Goal: Navigation & Orientation: Find specific page/section

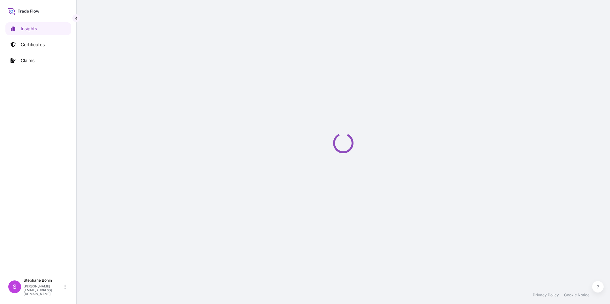
select select "2025"
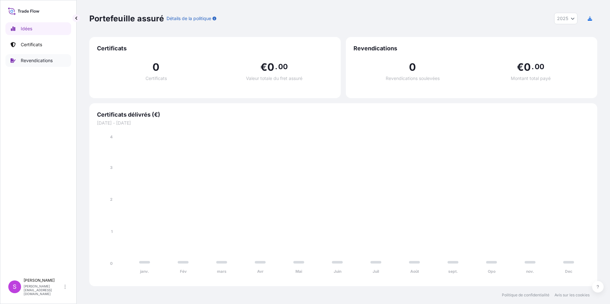
click at [16, 63] on link "Revendications" at bounding box center [38, 60] width 66 height 13
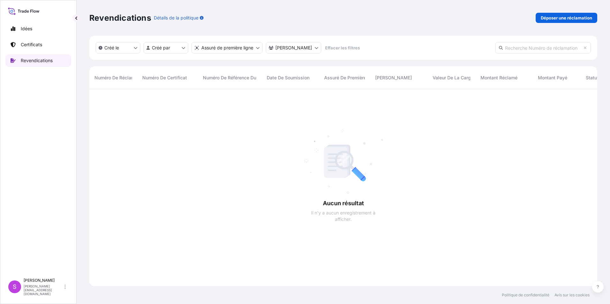
scroll to position [215, 503]
click at [28, 46] on p "Certificats" at bounding box center [31, 44] width 21 height 6
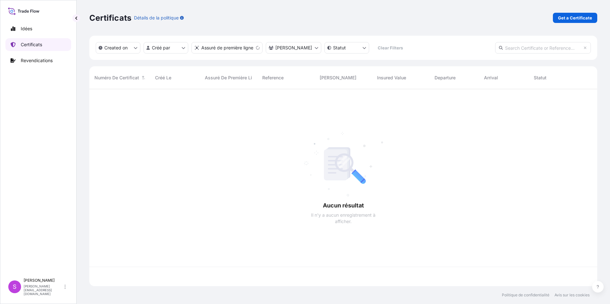
scroll to position [196, 503]
click at [35, 63] on p "Revendications" at bounding box center [37, 60] width 32 height 6
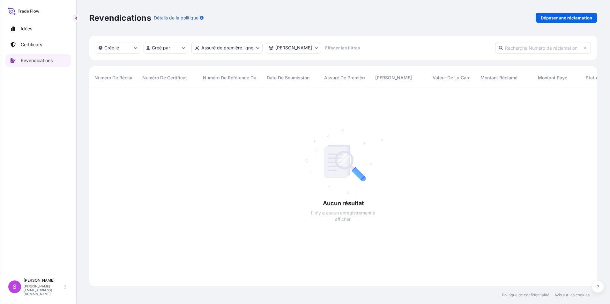
scroll to position [215, 503]
click at [25, 27] on p "Idées" at bounding box center [26, 29] width 11 height 6
select select "2025"
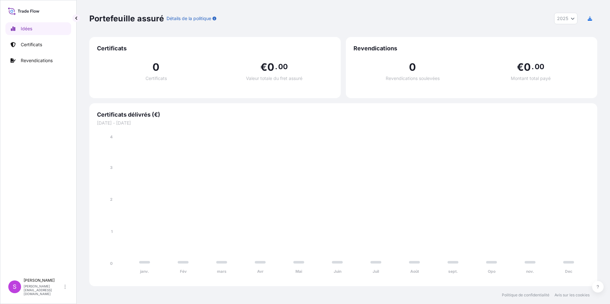
click at [25, 12] on icon at bounding box center [25, 11] width 2 height 3
click at [28, 42] on p "Certificats" at bounding box center [31, 44] width 21 height 6
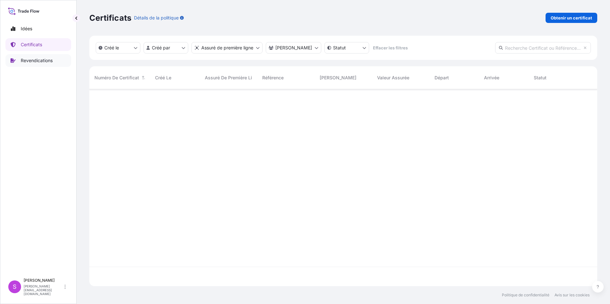
scroll to position [215, 503]
click at [31, 61] on p "Revendications" at bounding box center [37, 60] width 32 height 6
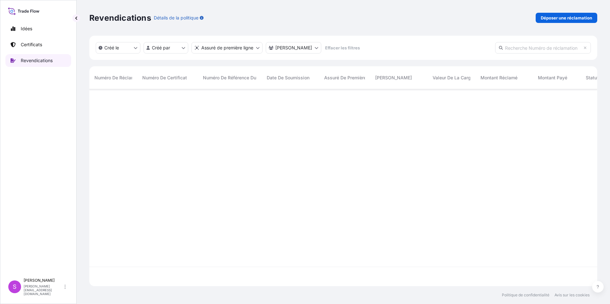
scroll to position [215, 503]
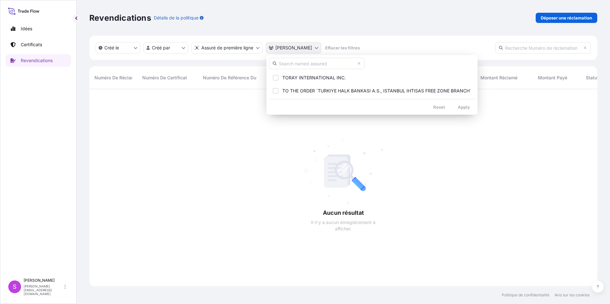
click at [314, 47] on html "Idées Certificats Revendications S Stephane Bonin stephane.bonin.p5@mail.toray …" at bounding box center [305, 152] width 610 height 304
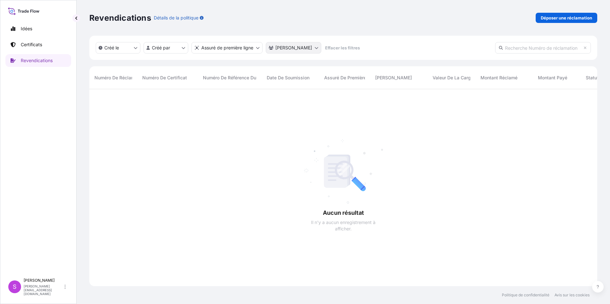
click at [314, 47] on html "Idées Certificats Revendications S Stephane Bonin stephane.bonin.p5@mail.toray …" at bounding box center [305, 152] width 610 height 304
click at [262, 47] on html "Idées Certificats Revendications S Stephane Bonin stephane.bonin.p5@mail.toray …" at bounding box center [305, 152] width 610 height 304
click at [260, 46] on html "Idées Certificats Revendications S Stephane Bonin stephane.bonin.p5@mail.toray …" at bounding box center [305, 152] width 610 height 304
